Goal: Book appointment/travel/reservation

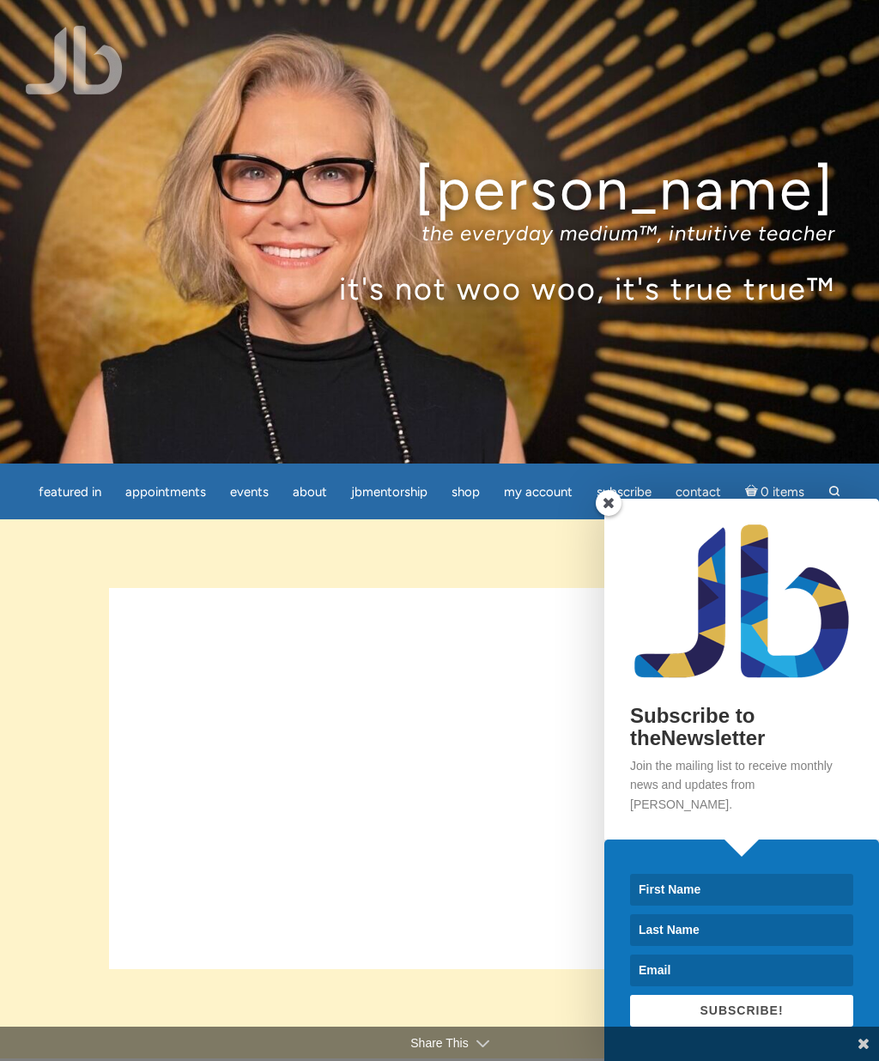
click at [613, 516] on span at bounding box center [609, 503] width 26 height 26
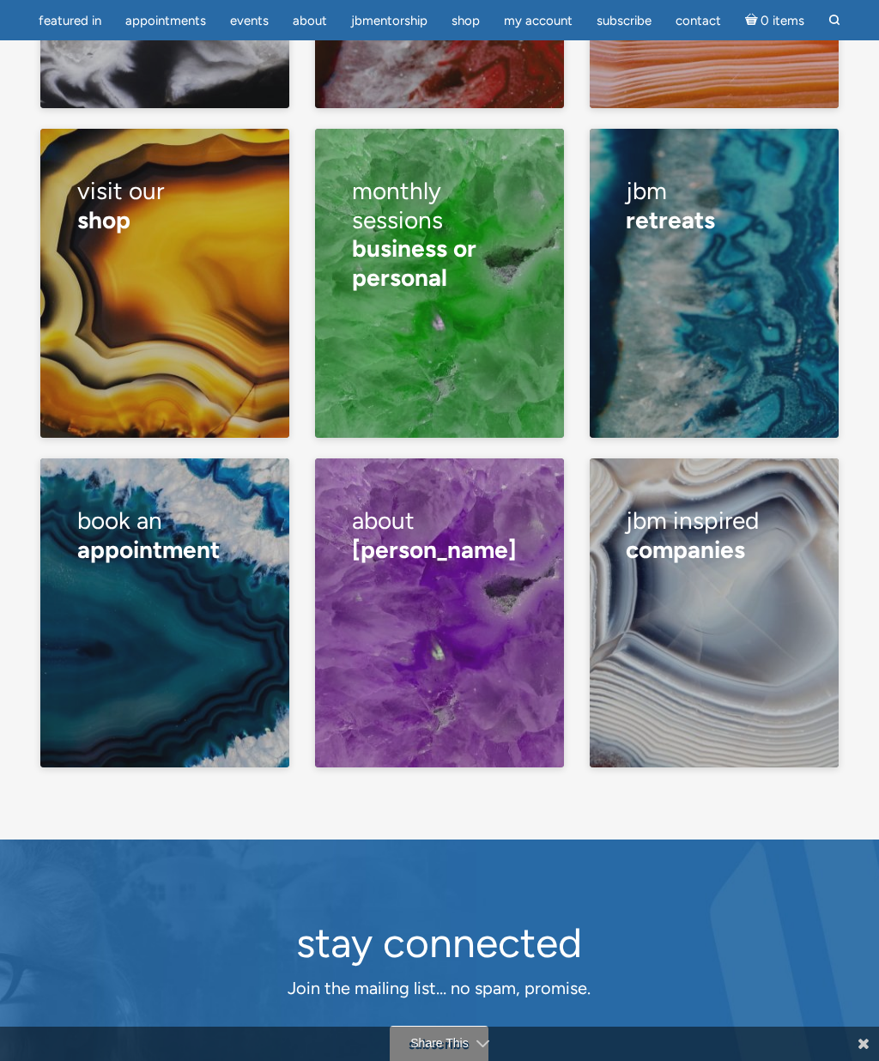
scroll to position [3447, 0]
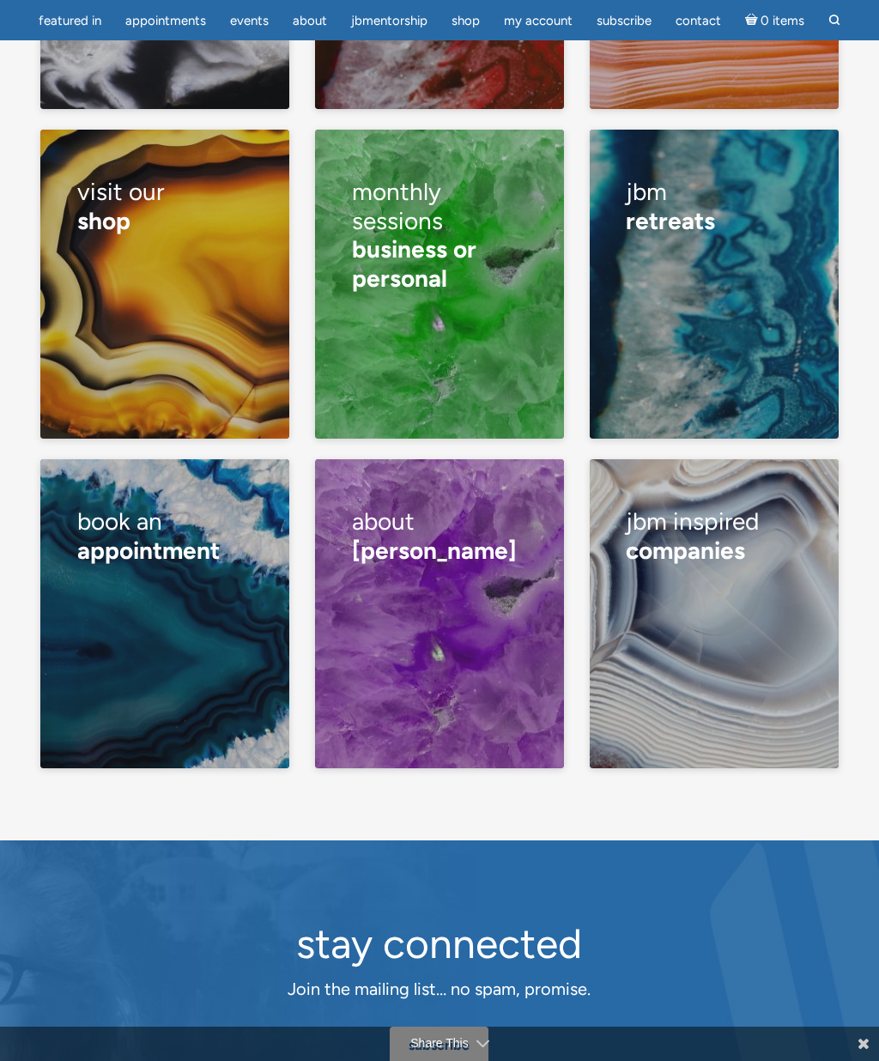
click at [209, 577] on div "Book a lecture/ private class How I read Half hour reading One hour reading Can…" at bounding box center [165, 670] width 176 height 187
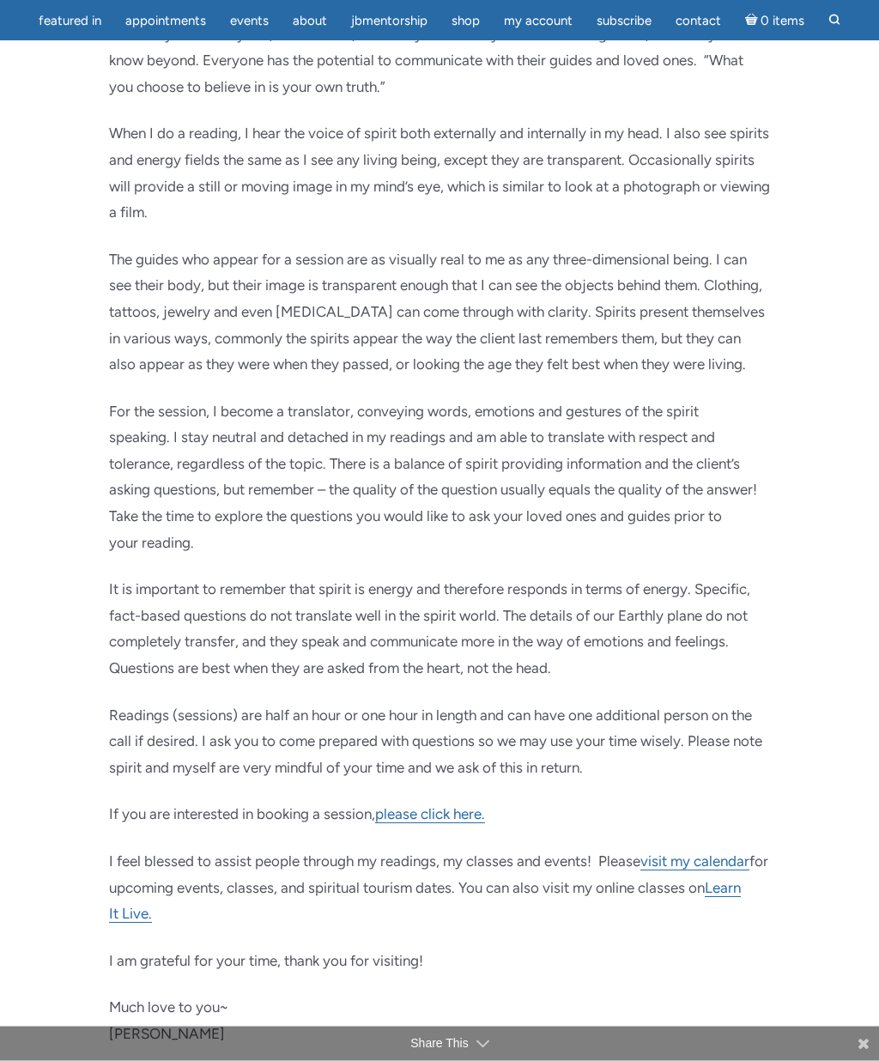
scroll to position [382, 0]
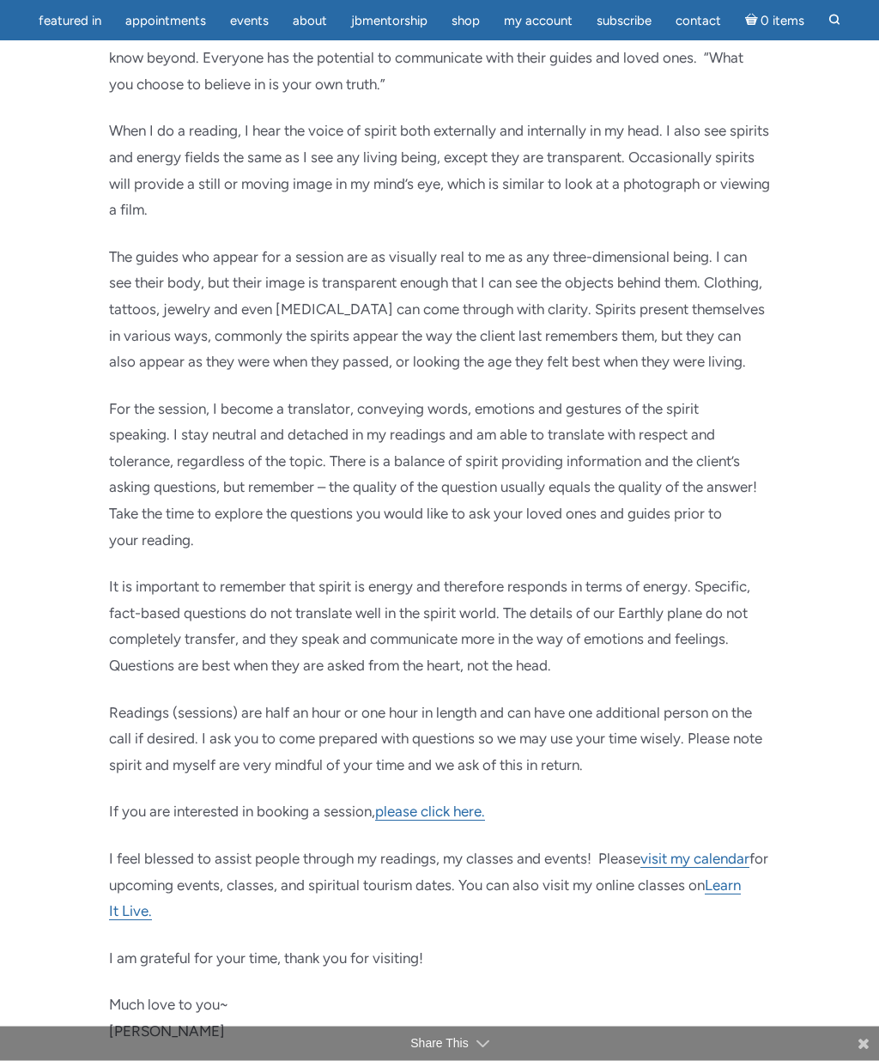
click at [455, 822] on link "please click here." at bounding box center [430, 813] width 110 height 18
